Goal: Information Seeking & Learning: Learn about a topic

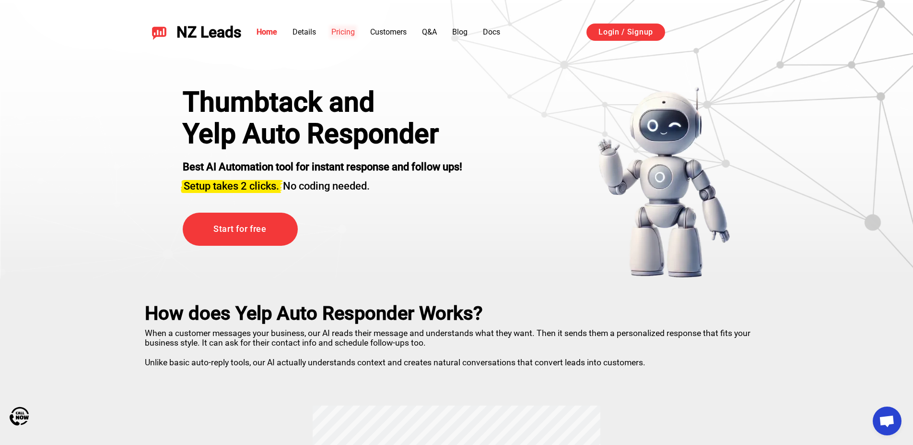
click at [342, 34] on link "Pricing" at bounding box center [344, 31] width 24 height 9
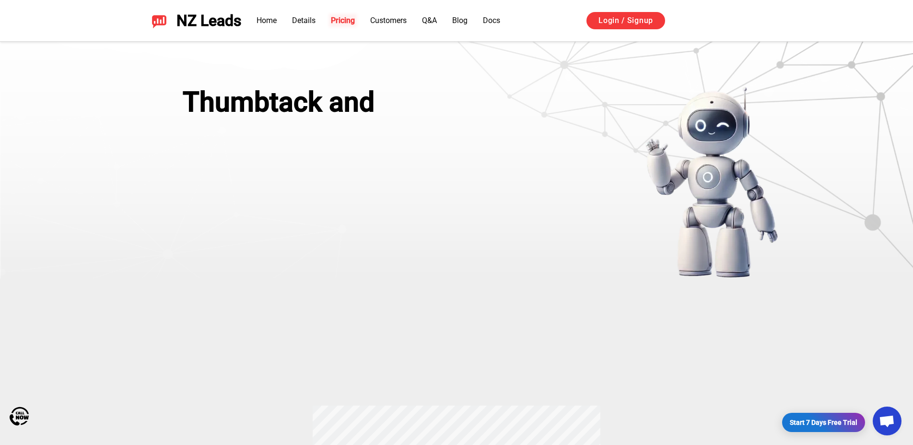
scroll to position [1938, 0]
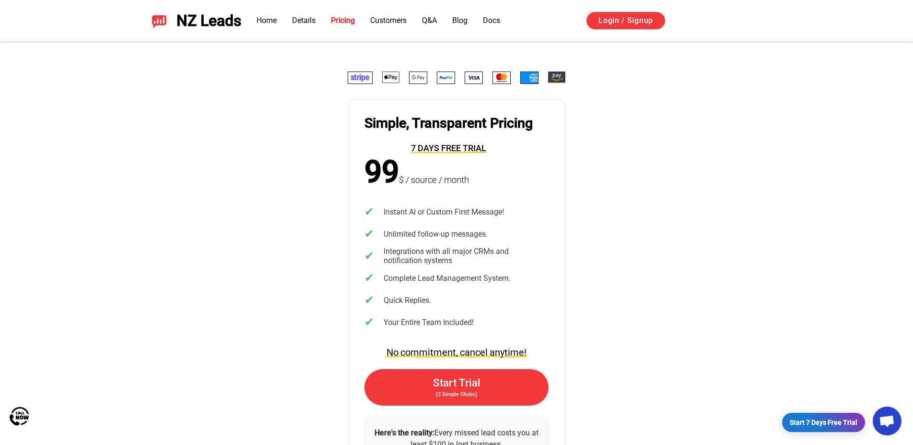
click at [804, 209] on div "Simple, Transparent Pricing 7 days free trial 99 $ / source / month ✔ Instant A…" at bounding box center [456, 286] width 913 height 490
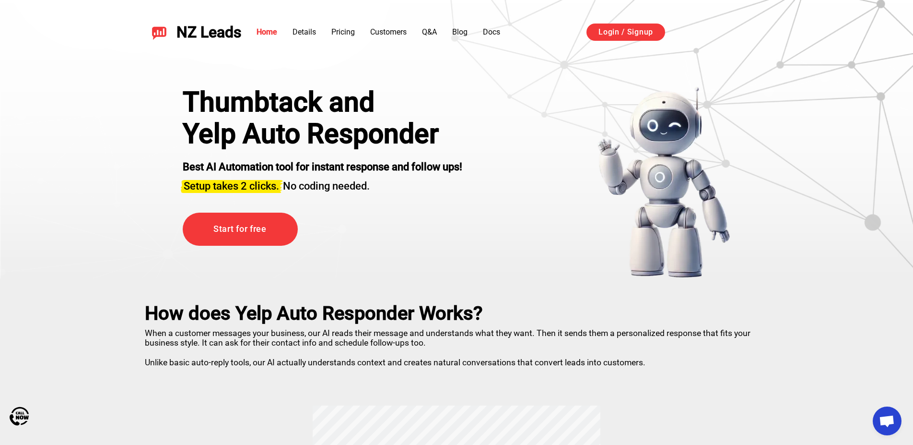
click at [351, 137] on h1 "Yelp Auto Responder" at bounding box center [323, 134] width 280 height 32
click at [409, 120] on h1 "Yelp Auto Responder" at bounding box center [323, 134] width 280 height 32
click at [358, 165] on strong "Best AI Automation tool for instant response and follow ups!" at bounding box center [323, 167] width 280 height 12
click at [345, 30] on link "Pricing" at bounding box center [344, 31] width 24 height 9
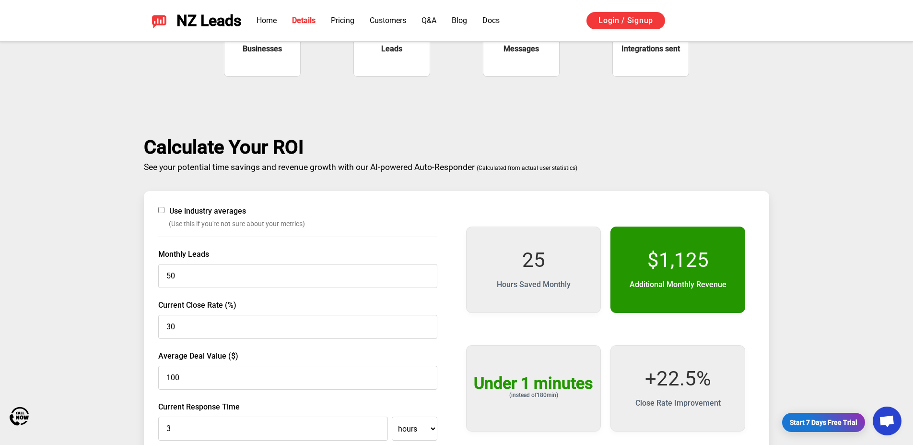
scroll to position [1454, 0]
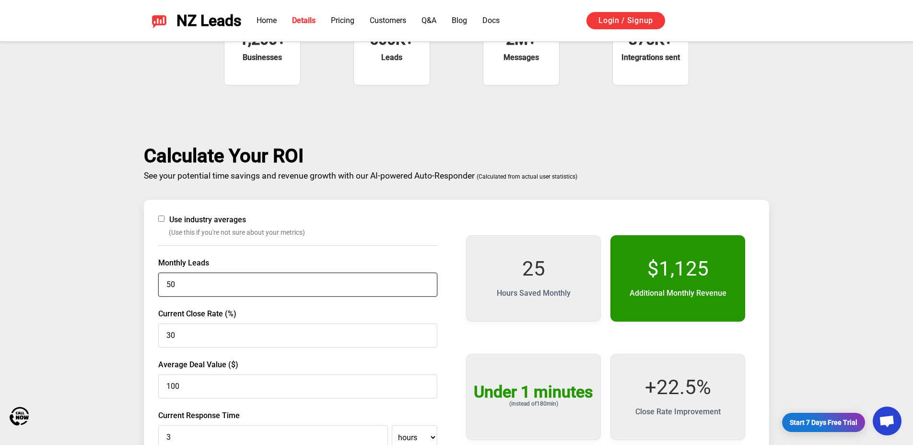
drag, startPoint x: 183, startPoint y: 281, endPoint x: 100, endPoint y: 280, distance: 83.0
click at [115, 280] on div "Calculate Your ROI See your potential time savings and revenue growth with our …" at bounding box center [456, 319] width 913 height 411
type input "5"
click at [867, 246] on div "Calculate Your ROI See your potential time savings and revenue growth with our …" at bounding box center [456, 319] width 913 height 411
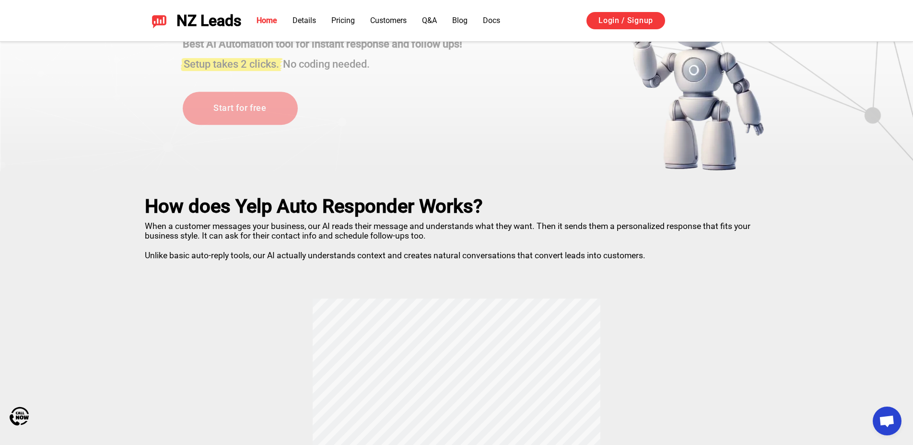
scroll to position [0, 0]
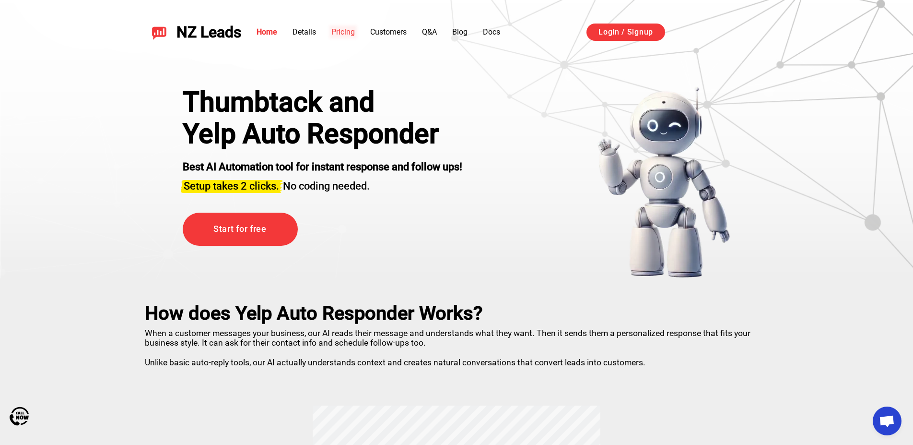
click at [335, 30] on link "Pricing" at bounding box center [344, 31] width 24 height 9
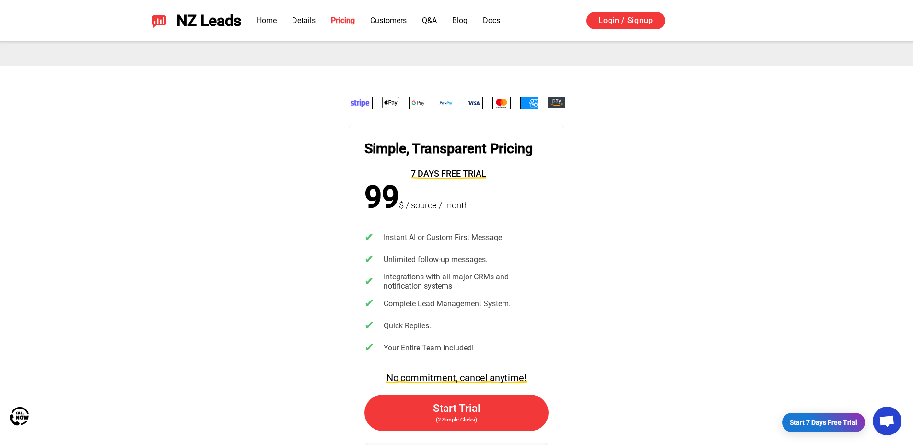
scroll to position [747, 0]
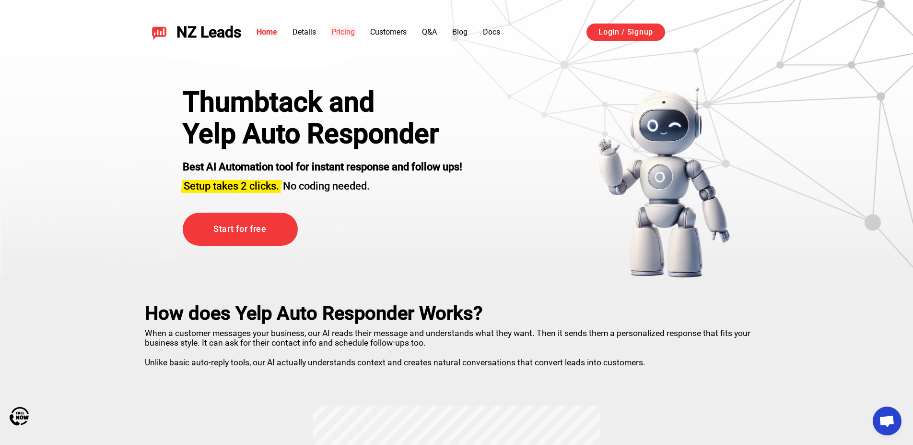
click at [342, 33] on link "Pricing" at bounding box center [344, 31] width 24 height 9
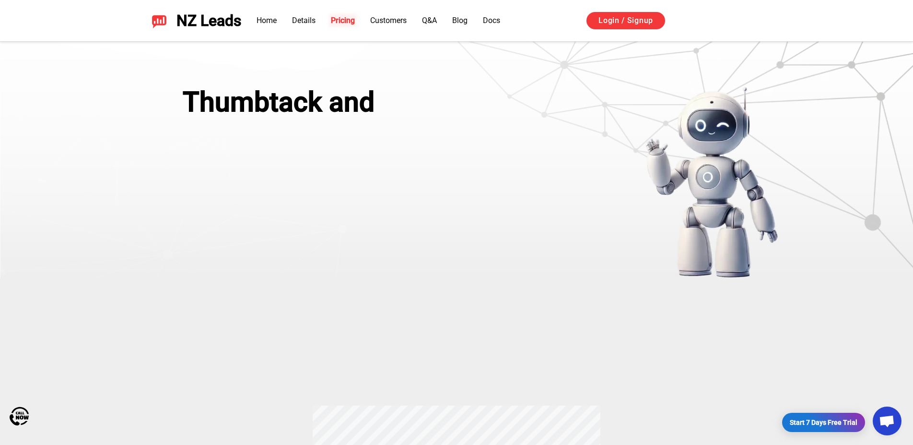
scroll to position [1938, 0]
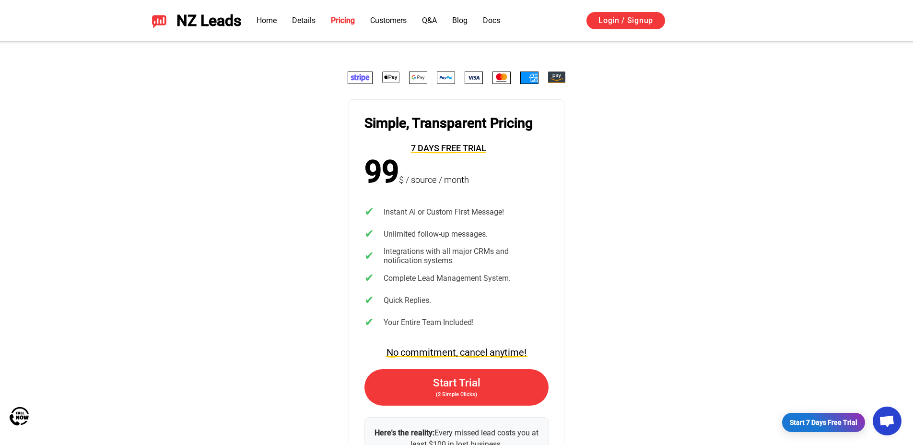
drag, startPoint x: 799, startPoint y: 250, endPoint x: 799, endPoint y: 244, distance: 6.7
click at [799, 248] on div "Simple, Transparent Pricing 7 days free trial 99 $ / source / month ✔ Instant A…" at bounding box center [456, 286] width 913 height 490
